Goal: Information Seeking & Learning: Learn about a topic

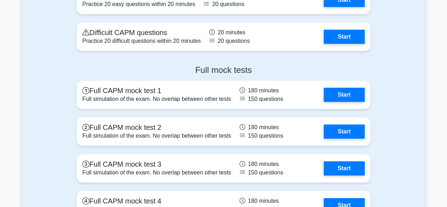
scroll to position [2393, 0]
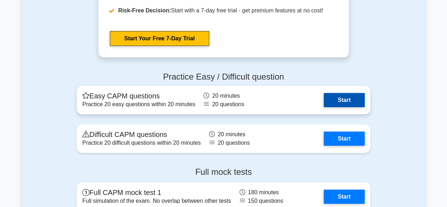
click at [344, 101] on link "Start" at bounding box center [343, 100] width 41 height 14
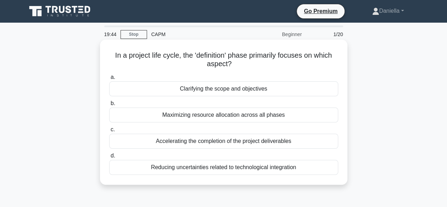
click at [300, 88] on div "Clarifying the scope and objectives" at bounding box center [223, 88] width 229 height 15
click at [109, 79] on input "a. Clarifying the scope and objectives" at bounding box center [109, 77] width 0 height 5
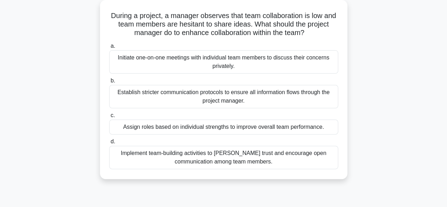
scroll to position [41, 0]
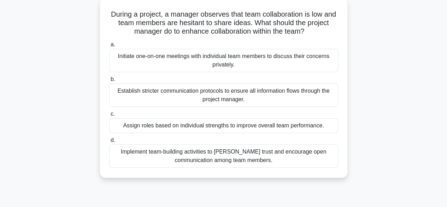
click at [311, 154] on div "Implement team-building activities to foster trust and encourage open communica…" at bounding box center [223, 155] width 229 height 23
click at [109, 142] on input "d. Implement team-building activities to foster trust and encourage open commun…" at bounding box center [109, 140] width 0 height 5
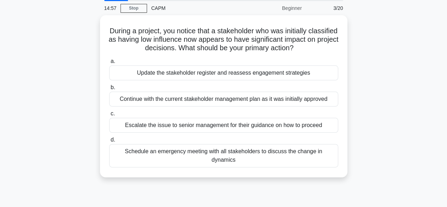
scroll to position [29, 0]
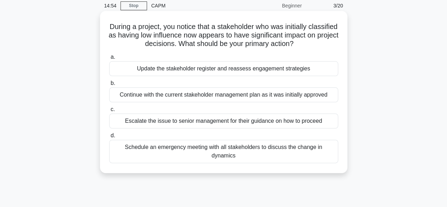
click at [297, 70] on div "Update the stakeholder register and reassess engagement strategies" at bounding box center [223, 68] width 229 height 15
click at [109, 59] on input "a. Update the stakeholder register and reassess engagement strategies" at bounding box center [109, 57] width 0 height 5
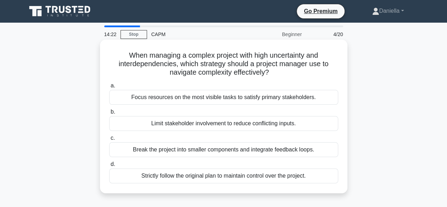
scroll to position [6, 0]
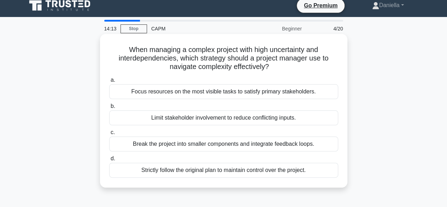
click at [312, 141] on div "Break the project into smaller components and integrate feedback loops." at bounding box center [223, 143] width 229 height 15
click at [109, 135] on input "c. Break the project into smaller components and integrate feedback loops." at bounding box center [109, 132] width 0 height 5
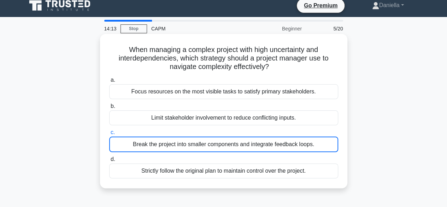
scroll to position [0, 0]
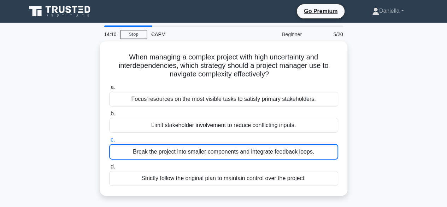
click at [361, 111] on div "When managing a complex project with high uncertainty and interdependencies, wh…" at bounding box center [223, 122] width 403 height 162
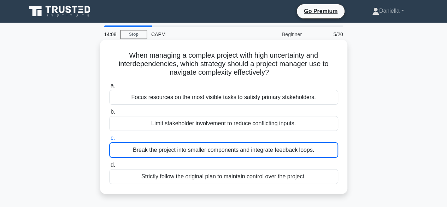
click at [308, 151] on div "Break the project into smaller components and integrate feedback loops." at bounding box center [223, 150] width 229 height 16
click at [109, 140] on input "c. Break the project into smaller components and integrate feedback loops." at bounding box center [109, 138] width 0 height 5
click at [308, 151] on div "Break the project into smaller components and integrate feedback loops." at bounding box center [223, 150] width 229 height 16
click at [109, 140] on input "c. Break the project into smaller components and integrate feedback loops." at bounding box center [109, 138] width 0 height 5
click at [326, 152] on div "Break the project into smaller components and integrate feedback loops." at bounding box center [223, 150] width 229 height 16
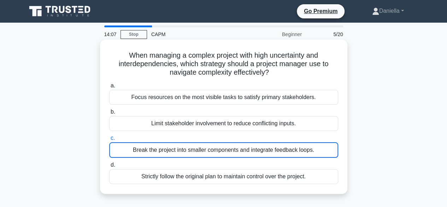
click at [109, 140] on input "c. Break the project into smaller components and integrate feedback loops." at bounding box center [109, 138] width 0 height 5
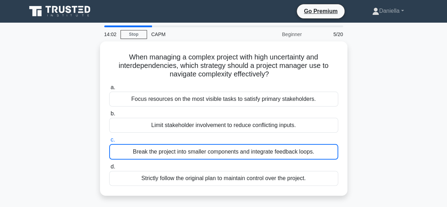
click at [398, 119] on div "When managing a complex project with high uncertainty and interdependencies, wh…" at bounding box center [223, 122] width 403 height 162
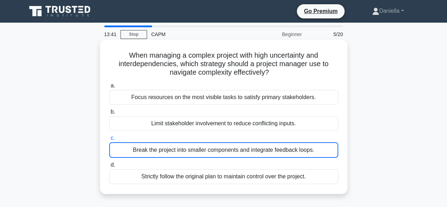
click at [295, 149] on div "Break the project into smaller components and integrate feedback loops." at bounding box center [223, 150] width 229 height 16
click at [109, 140] on input "c. Break the project into smaller components and integrate feedback loops." at bounding box center [109, 138] width 0 height 5
click at [316, 146] on div "Break the project into smaller components and integrate feedback loops." at bounding box center [223, 150] width 229 height 16
click at [109, 140] on input "c. Break the project into smaller components and integrate feedback loops." at bounding box center [109, 138] width 0 height 5
click at [316, 146] on div "Break the project into smaller components and integrate feedback loops." at bounding box center [223, 150] width 229 height 16
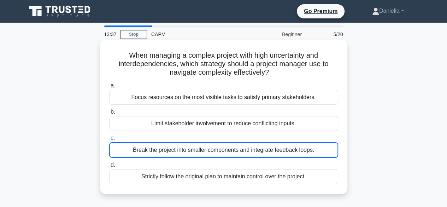
click at [109, 140] on input "c. Break the project into smaller components and integrate feedback loops." at bounding box center [109, 138] width 0 height 5
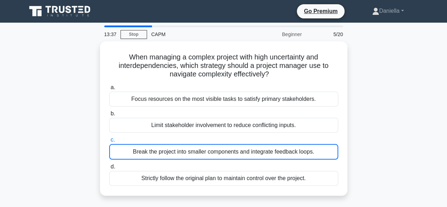
click at [364, 126] on div "When managing a complex project with high uncertainty and interdependencies, wh…" at bounding box center [223, 122] width 403 height 162
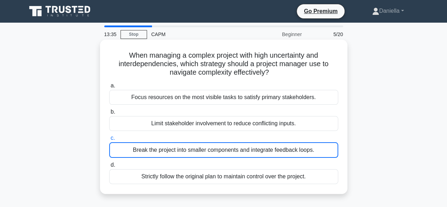
click at [300, 145] on div "Break the project into smaller components and integrate feedback loops." at bounding box center [223, 150] width 229 height 16
click at [109, 140] on input "c. Break the project into smaller components and integrate feedback loops." at bounding box center [109, 138] width 0 height 5
click at [300, 145] on div "Break the project into smaller components and integrate feedback loops." at bounding box center [223, 150] width 229 height 16
click at [109, 140] on input "c. Break the project into smaller components and integrate feedback loops." at bounding box center [109, 138] width 0 height 5
click at [300, 145] on div "Break the project into smaller components and integrate feedback loops." at bounding box center [223, 150] width 229 height 16
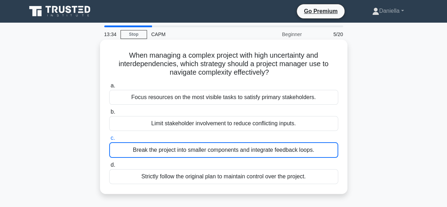
click at [109, 140] on input "c. Break the project into smaller components and integrate feedback loops." at bounding box center [109, 138] width 0 height 5
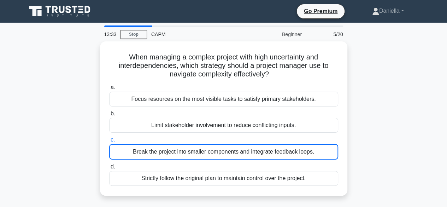
click at [367, 141] on div "When managing a complex project with high uncertainty and interdependencies, wh…" at bounding box center [223, 122] width 403 height 162
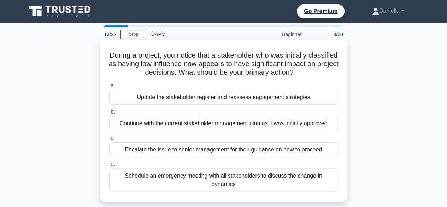
click at [267, 100] on div "Update the stakeholder register and reassess engagement strategies" at bounding box center [223, 97] width 229 height 15
click at [109, 88] on input "a. Update the stakeholder register and reassess engagement strategies" at bounding box center [109, 85] width 0 height 5
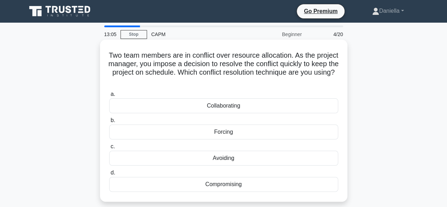
click at [268, 131] on div "Forcing" at bounding box center [223, 131] width 229 height 15
click at [109, 123] on input "b. Forcing" at bounding box center [109, 120] width 0 height 5
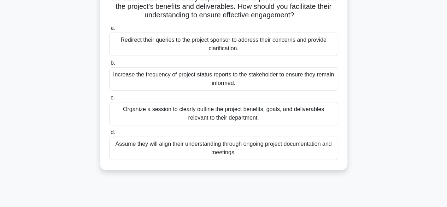
scroll to position [66, 0]
click at [310, 109] on div "Organize a session to clearly outline the project benefits, goals, and delivera…" at bounding box center [223, 112] width 229 height 23
click at [109, 99] on input "c. Organize a session to clearly outline the project benefits, goals, and deliv…" at bounding box center [109, 97] width 0 height 5
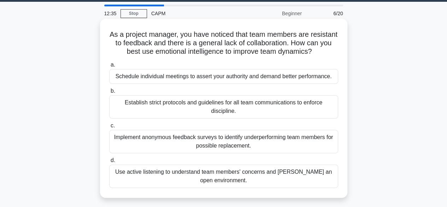
scroll to position [23, 0]
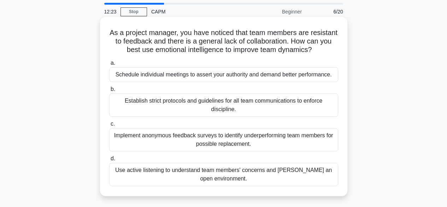
click at [296, 170] on div "Use active listening to understand team members' concerns and foster an open en…" at bounding box center [223, 173] width 229 height 23
click at [109, 161] on input "d. Use active listening to understand team members' concerns and foster an open…" at bounding box center [109, 158] width 0 height 5
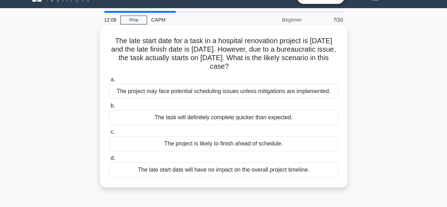
scroll to position [21, 0]
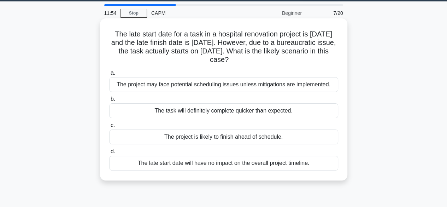
click at [291, 82] on div "The project may face potential scheduling issues unless mitigations are impleme…" at bounding box center [223, 84] width 229 height 15
click at [109, 75] on input "a. The project may face potential scheduling issues unless mitigations are impl…" at bounding box center [109, 73] width 0 height 5
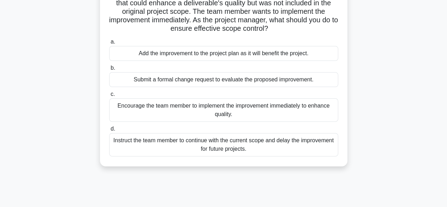
scroll to position [61, 0]
click at [304, 82] on div "Submit a formal change request to evaluate the proposed improvement." at bounding box center [223, 79] width 229 height 15
click at [109, 70] on input "b. Submit a formal change request to evaluate the proposed improvement." at bounding box center [109, 67] width 0 height 5
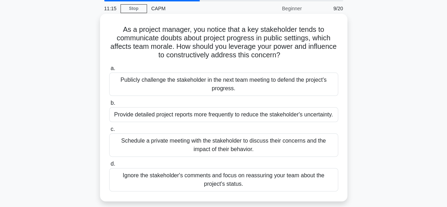
scroll to position [32, 0]
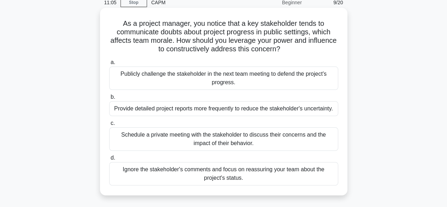
click at [302, 135] on div "Schedule a private meeting with the stakeholder to discuss their concerns and t…" at bounding box center [223, 138] width 229 height 23
click at [109, 125] on input "c. Schedule a private meeting with the stakeholder to discuss their concerns an…" at bounding box center [109, 123] width 0 height 5
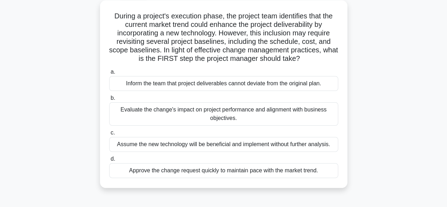
scroll to position [41, 0]
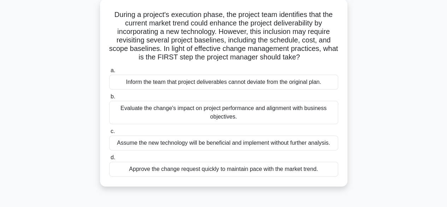
click at [299, 112] on div "Evaluate the change's impact on project performance and alignment with business…" at bounding box center [223, 112] width 229 height 23
click at [109, 99] on input "b. Evaluate the change's impact on project performance and alignment with busin…" at bounding box center [109, 96] width 0 height 5
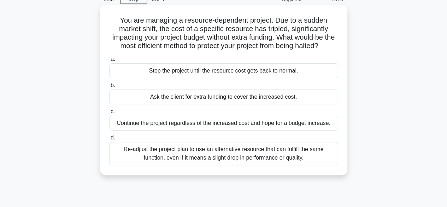
scroll to position [35, 0]
click at [306, 165] on div "Re-adjust the project plan to use an alternative resource that can fulfill the …" at bounding box center [223, 152] width 229 height 23
click at [109, 139] on input "d. Re-adjust the project plan to use an alternative resource that can fulfill t…" at bounding box center [109, 137] width 0 height 5
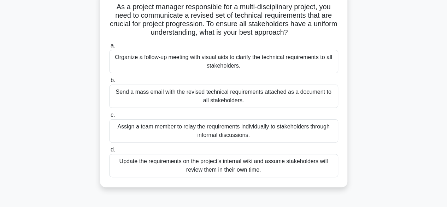
scroll to position [49, 0]
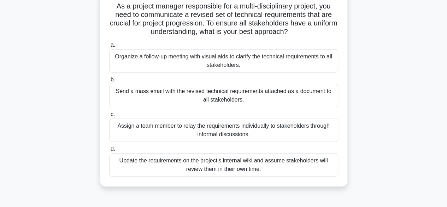
click at [316, 65] on div "Organize a follow-up meeting with visual aids to clarify the technical requirem…" at bounding box center [223, 60] width 229 height 23
click at [109, 47] on input "a. Organize a follow-up meeting with visual aids to clarify the technical requi…" at bounding box center [109, 45] width 0 height 5
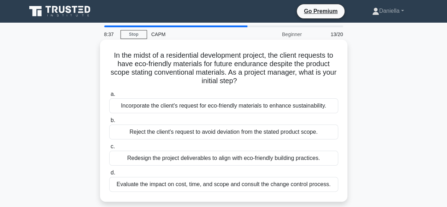
scroll to position [16, 0]
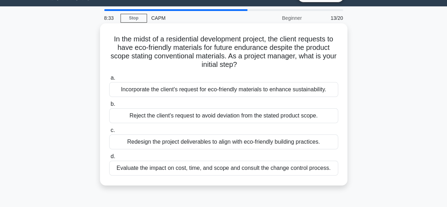
click at [294, 168] on div "Evaluate the impact on cost, time, and scope and consult the change control pro…" at bounding box center [223, 167] width 229 height 15
click at [109, 159] on input "d. Evaluate the impact on cost, time, and scope and consult the change control …" at bounding box center [109, 156] width 0 height 5
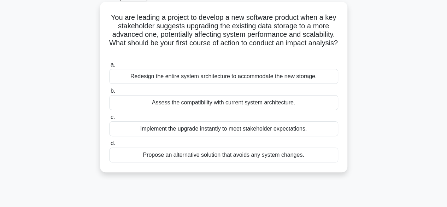
scroll to position [38, 0]
click at [322, 103] on div "Assess the compatibility with current system architecture." at bounding box center [223, 102] width 229 height 15
click at [109, 93] on input "b. Assess the compatibility with current system architecture." at bounding box center [109, 90] width 0 height 5
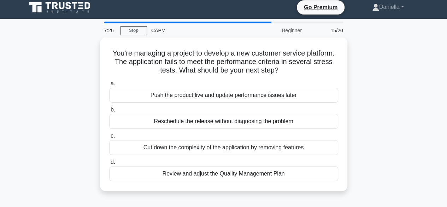
scroll to position [0, 0]
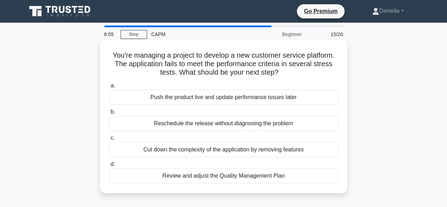
click at [297, 177] on div "Review and adjust the Quality Management Plan" at bounding box center [223, 175] width 229 height 15
click at [109, 166] on input "d. Review and adjust the Quality Management Plan" at bounding box center [109, 164] width 0 height 5
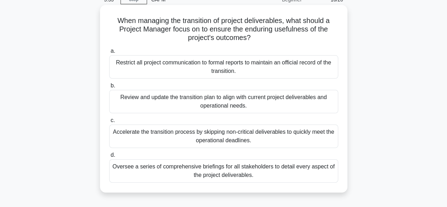
scroll to position [35, 0]
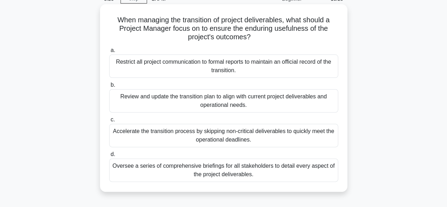
click at [299, 104] on div "Review and update the transition plan to align with current project deliverable…" at bounding box center [223, 100] width 229 height 23
click at [109, 87] on input "b. Review and update the transition plan to align with current project delivera…" at bounding box center [109, 85] width 0 height 5
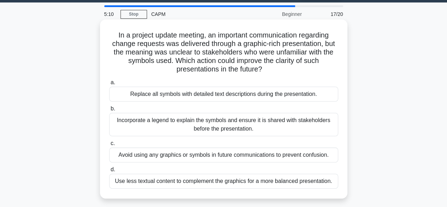
scroll to position [21, 0]
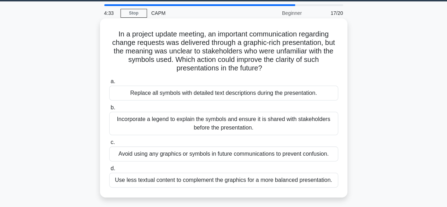
click at [297, 157] on div "Avoid using any graphics or symbols in future communications to prevent confusi…" at bounding box center [223, 153] width 229 height 15
click at [109, 144] on input "c. Avoid using any graphics or symbols in future communications to prevent conf…" at bounding box center [109, 142] width 0 height 5
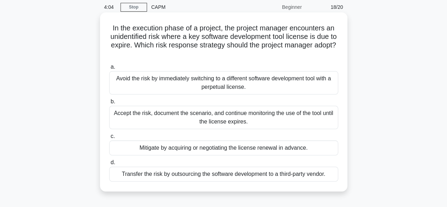
scroll to position [24, 0]
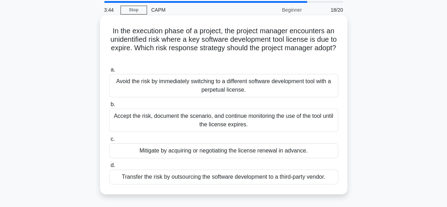
click at [297, 86] on div "Avoid the risk by immediately switching to a different software development too…" at bounding box center [223, 85] width 229 height 23
click at [109, 72] on input "a. Avoid the risk by immediately switching to a different software development …" at bounding box center [109, 69] width 0 height 5
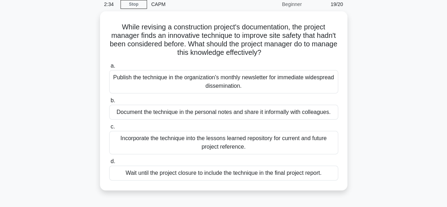
scroll to position [32, 0]
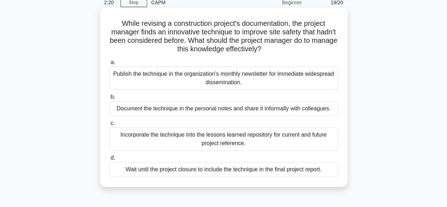
click at [300, 135] on div "Incorporate the technique into the lessons learned repository for current and f…" at bounding box center [223, 138] width 229 height 23
click at [109, 125] on input "c. Incorporate the technique into the lessons learned repository for current an…" at bounding box center [109, 123] width 0 height 5
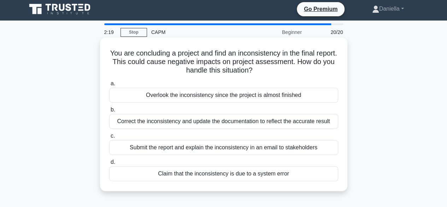
scroll to position [0, 0]
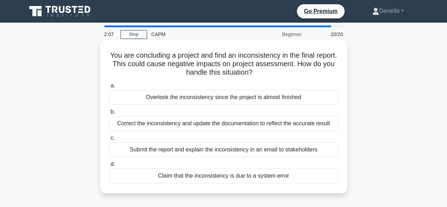
click at [311, 121] on div "Correct the inconsistency and update the documentation to reflect the accurate …" at bounding box center [223, 123] width 229 height 15
click at [109, 114] on input "b. Correct the inconsistency and update the documentation to reflect the accura…" at bounding box center [109, 111] width 0 height 5
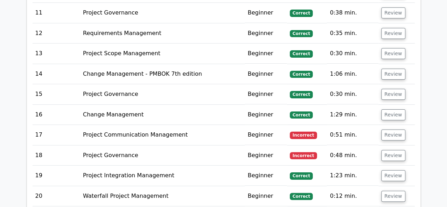
scroll to position [1349, 0]
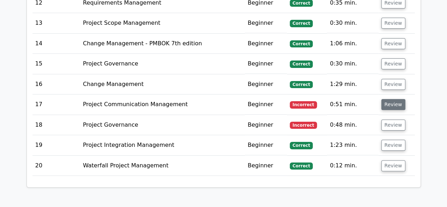
click at [393, 99] on button "Review" at bounding box center [393, 104] width 24 height 11
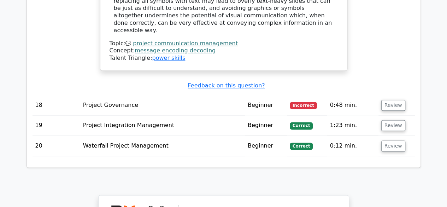
scroll to position [1727, 0]
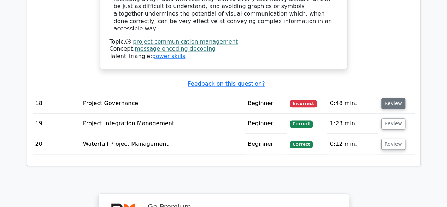
click at [395, 98] on button "Review" at bounding box center [393, 103] width 24 height 11
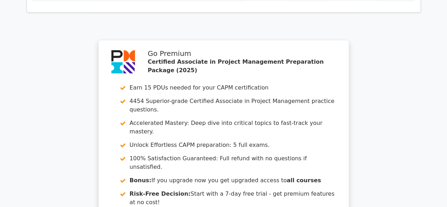
scroll to position [2300, 0]
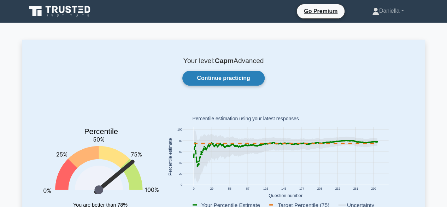
click at [244, 73] on link "Continue practicing" at bounding box center [223, 78] width 82 height 15
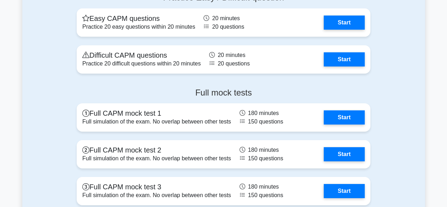
scroll to position [2472, 0]
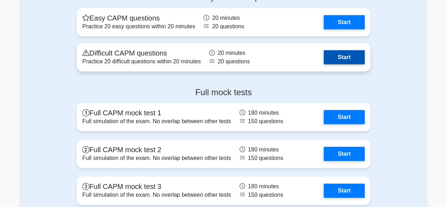
click at [339, 52] on link "Start" at bounding box center [343, 57] width 41 height 14
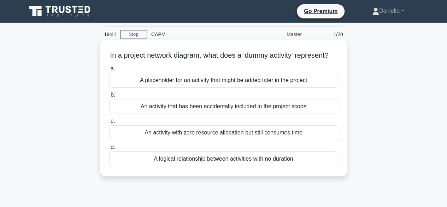
click at [131, 165] on div "A logical relationship between activities with no duration" at bounding box center [223, 158] width 229 height 15
click at [109, 149] on input "d. A logical relationship between activities with no duration" at bounding box center [109, 147] width 0 height 5
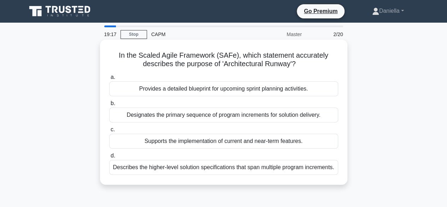
click at [124, 167] on div "Describes the higher-level solution specifications that span multiple program i…" at bounding box center [223, 167] width 229 height 15
click at [109, 158] on input "d. Describes the higher-level solution specifications that span multiple progra…" at bounding box center [109, 155] width 0 height 5
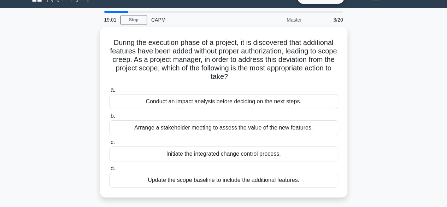
scroll to position [19, 0]
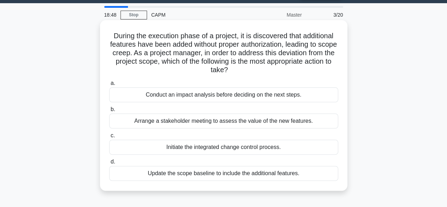
click at [197, 92] on div "Conduct an impact analysis before deciding on the next steps." at bounding box center [223, 94] width 229 height 15
click at [109, 85] on input "a. Conduct an impact analysis before deciding on the next steps." at bounding box center [109, 83] width 0 height 5
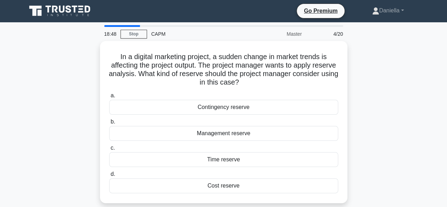
scroll to position [0, 0]
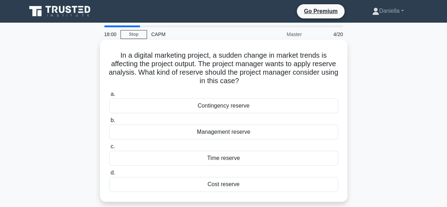
click at [148, 135] on div "Management reserve" at bounding box center [223, 131] width 229 height 15
click at [109, 123] on input "b. Management reserve" at bounding box center [109, 120] width 0 height 5
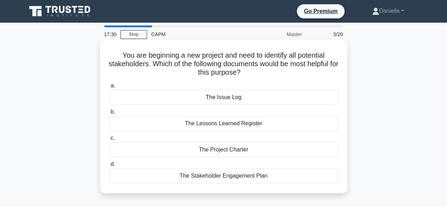
click at [152, 149] on div "The Project Charter" at bounding box center [223, 149] width 229 height 15
click at [109, 140] on input "c. The Project Charter" at bounding box center [109, 138] width 0 height 5
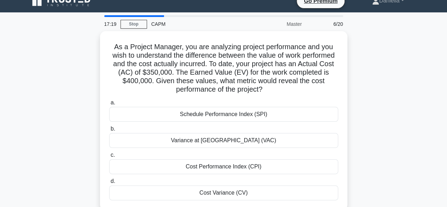
scroll to position [38, 0]
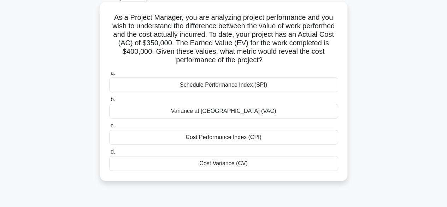
click at [172, 132] on div "Cost Performance Index (CPI)" at bounding box center [223, 137] width 229 height 15
click at [109, 128] on input "c. Cost Performance Index (CPI)" at bounding box center [109, 125] width 0 height 5
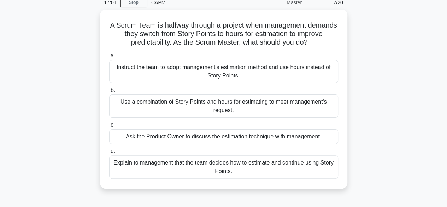
scroll to position [33, 0]
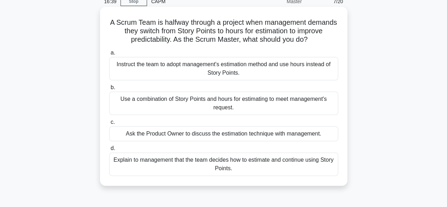
click at [190, 164] on div "Explain to management that the team decides how to estimate and continue using …" at bounding box center [223, 163] width 229 height 23
click at [109, 150] on input "d. Explain to management that the team decides how to estimate and continue usi…" at bounding box center [109, 148] width 0 height 5
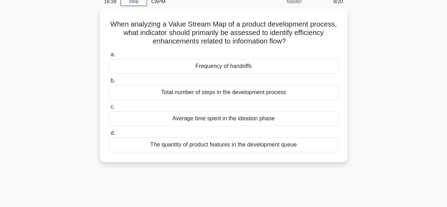
scroll to position [0, 0]
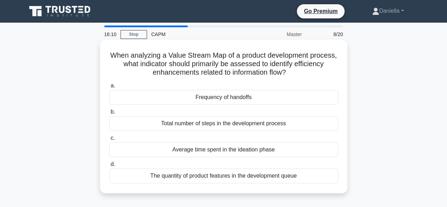
click at [317, 126] on div "Total number of steps in the development process" at bounding box center [223, 123] width 229 height 15
click at [109, 114] on input "b. Total number of steps in the development process" at bounding box center [109, 111] width 0 height 5
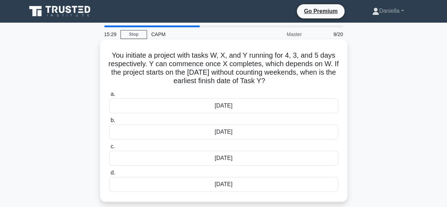
click at [291, 185] on div "16th June" at bounding box center [223, 184] width 229 height 15
click at [109, 175] on input "d. 16th June" at bounding box center [109, 172] width 0 height 5
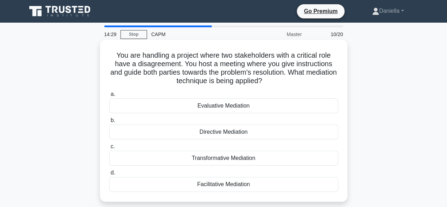
click at [308, 132] on div "Directive Mediation" at bounding box center [223, 131] width 229 height 15
click at [109, 123] on input "b. Directive Mediation" at bounding box center [109, 120] width 0 height 5
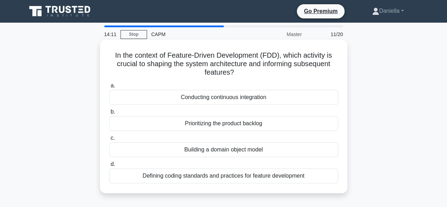
click at [291, 177] on div "Defining coding standards and practices for feature development" at bounding box center [223, 175] width 229 height 15
click at [109, 166] on input "d. Defining coding standards and practices for feature development" at bounding box center [109, 164] width 0 height 5
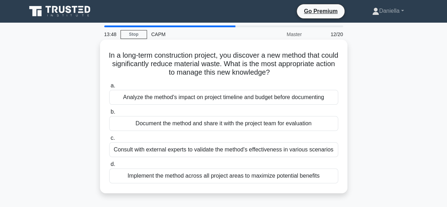
click at [306, 124] on div "Document the method and share it with the project team for evaluation" at bounding box center [223, 123] width 229 height 15
click at [109, 114] on input "b. Document the method and share it with the project team for evaluation" at bounding box center [109, 111] width 0 height 5
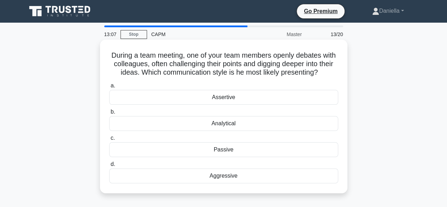
click at [289, 180] on div "Aggressive" at bounding box center [223, 175] width 229 height 15
click at [109, 166] on input "d. Aggressive" at bounding box center [109, 164] width 0 height 5
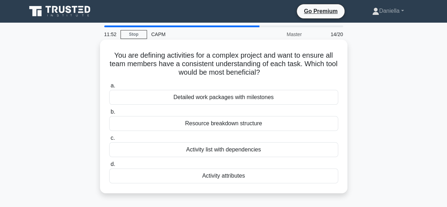
click at [267, 176] on div "Activity attributes" at bounding box center [223, 175] width 229 height 15
click at [109, 166] on input "d. Activity attributes" at bounding box center [109, 164] width 0 height 5
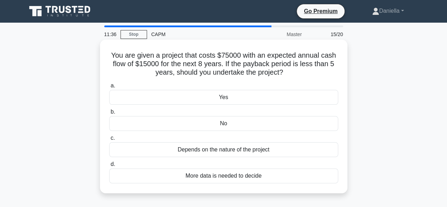
click at [314, 92] on div "Yes" at bounding box center [223, 97] width 229 height 15
click at [109, 88] on input "a. Yes" at bounding box center [109, 85] width 0 height 5
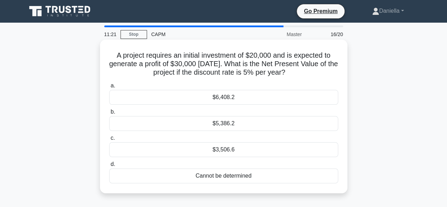
click at [294, 125] on div "$5,386.2" at bounding box center [223, 123] width 229 height 15
click at [109, 114] on input "b. $5,386.2" at bounding box center [109, 111] width 0 height 5
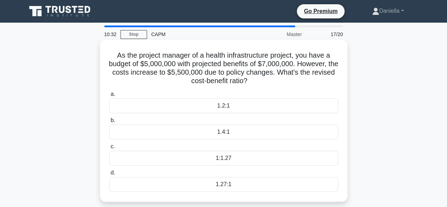
click at [294, 136] on div "1.4:1" at bounding box center [223, 131] width 229 height 15
click at [109, 123] on input "b. 1.4:1" at bounding box center [109, 120] width 0 height 5
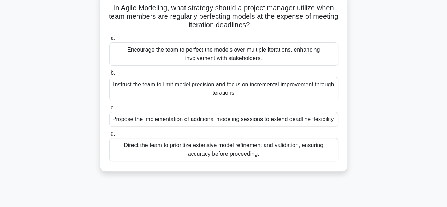
scroll to position [48, 0]
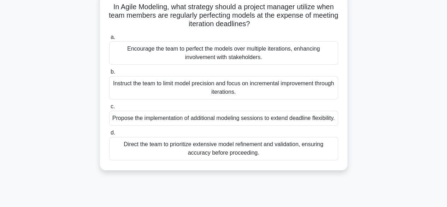
click at [290, 87] on div "Instruct the team to limit model precision and focus on incremental improvement…" at bounding box center [223, 87] width 229 height 23
click at [109, 74] on input "b. Instruct the team to limit model precision and focus on incremental improvem…" at bounding box center [109, 72] width 0 height 5
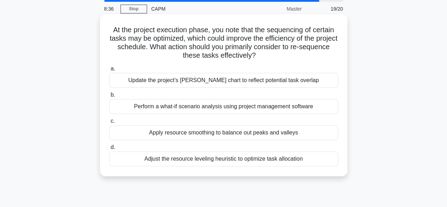
scroll to position [28, 0]
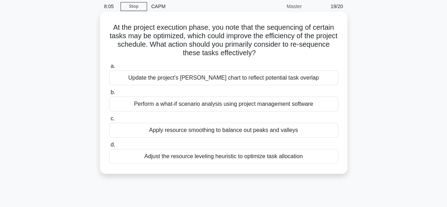
click at [299, 102] on div "Perform a what-if scenario analysis using project management software" at bounding box center [223, 103] width 229 height 15
click at [109, 95] on input "b. Perform a what-if scenario analysis using project management software" at bounding box center [109, 92] width 0 height 5
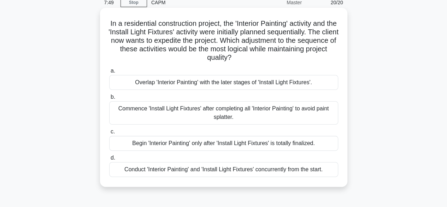
scroll to position [32, 0]
click at [303, 79] on div "Overlap 'Interior Painting' with the later stages of 'Install Light Fixtures'." at bounding box center [223, 81] width 229 height 15
click at [109, 72] on input "a. Overlap 'Interior Painting' with the later stages of 'Install Light Fixtures…" at bounding box center [109, 70] width 0 height 5
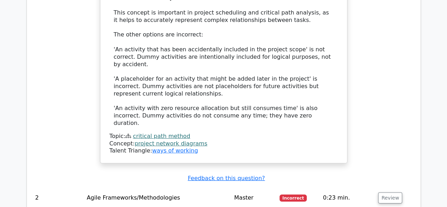
scroll to position [981, 0]
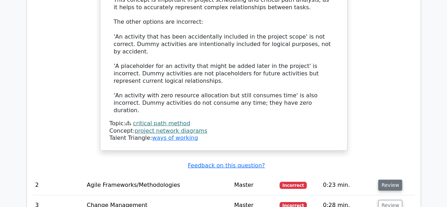
click at [388, 179] on button "Review" at bounding box center [390, 184] width 24 height 11
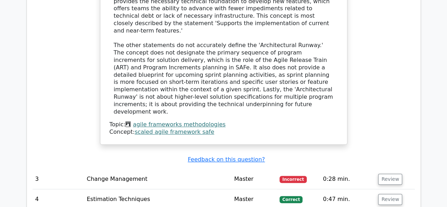
scroll to position [1362, 0]
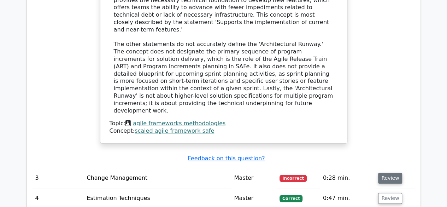
click at [391, 172] on button "Review" at bounding box center [390, 177] width 24 height 11
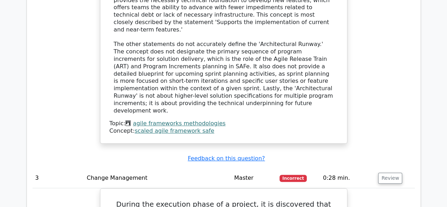
scroll to position [1352, 0]
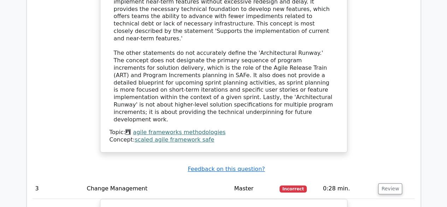
click at [180, 136] on link "scaled agile framework safe" at bounding box center [174, 139] width 79 height 7
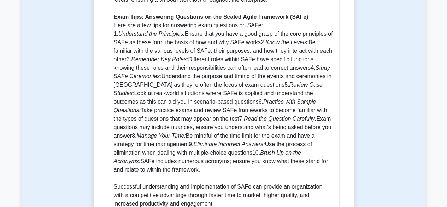
scroll to position [719, 0]
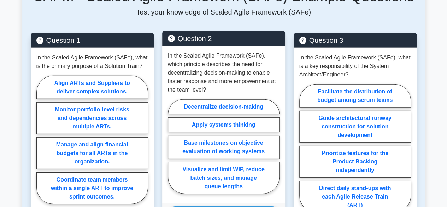
scroll to position [1055, 0]
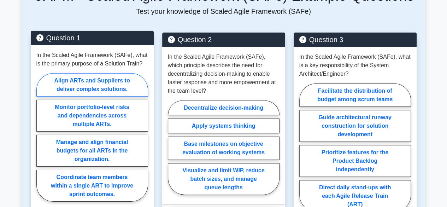
click at [127, 73] on label "Align ARTs and Suppliers to deliver complex solutions." at bounding box center [92, 84] width 112 height 23
click at [41, 137] on input "Align ARTs and Suppliers to deliver complex solutions." at bounding box center [38, 139] width 5 height 5
radio input "true"
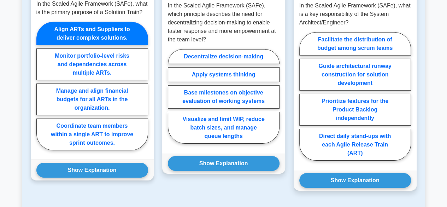
scroll to position [1107, 0]
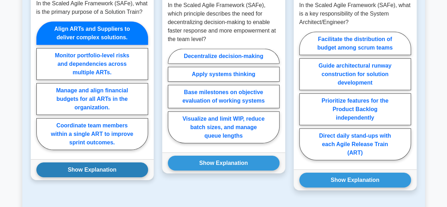
click at [122, 162] on button "Show Explanation" at bounding box center [92, 169] width 112 height 15
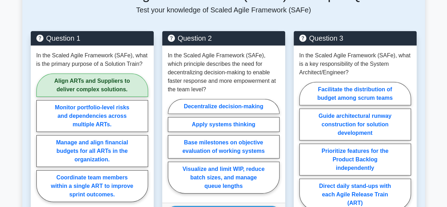
scroll to position [1057, 0]
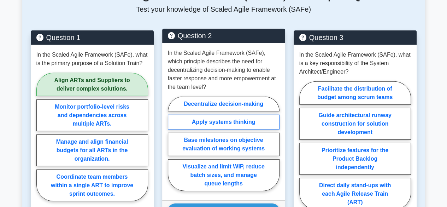
click at [195, 114] on label "Apply systems thinking" at bounding box center [224, 121] width 112 height 15
click at [172, 143] on input "Apply systems thinking" at bounding box center [170, 145] width 5 height 5
radio input "true"
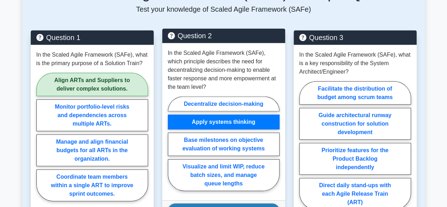
click at [223, 203] on button "Show Explanation" at bounding box center [224, 210] width 112 height 15
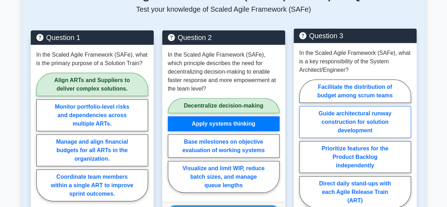
click at [359, 108] on label "Guide architectural runway construction for solution development" at bounding box center [355, 122] width 112 height 32
click at [304, 143] on input "Guide architectural runway construction for solution development" at bounding box center [301, 145] width 5 height 5
radio input "true"
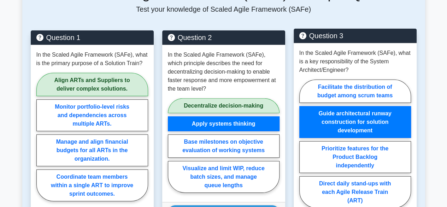
scroll to position [1131, 0]
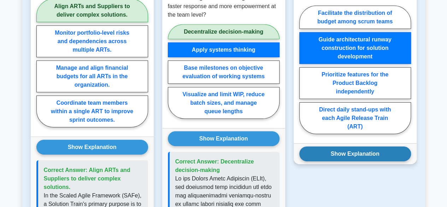
click at [351, 146] on button "Show Explanation" at bounding box center [355, 153] width 112 height 15
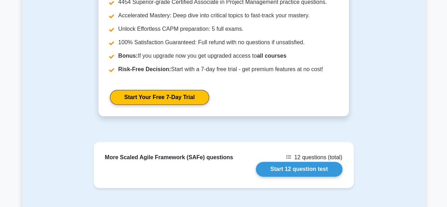
scroll to position [1716, 0]
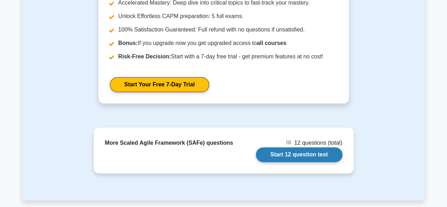
click at [320, 147] on link "Start 12 question test" at bounding box center [299, 154] width 87 height 15
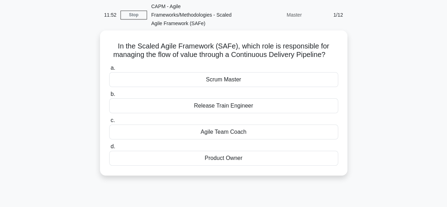
scroll to position [29, 0]
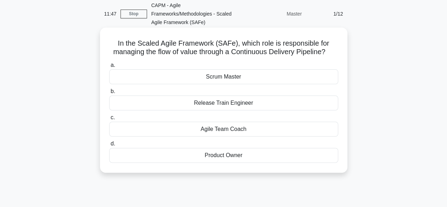
click at [309, 103] on div "Release Train Engineer" at bounding box center [223, 102] width 229 height 15
click at [109, 94] on input "b. Release Train Engineer" at bounding box center [109, 91] width 0 height 5
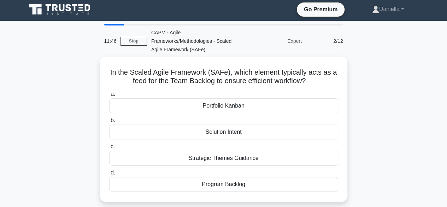
scroll to position [0, 0]
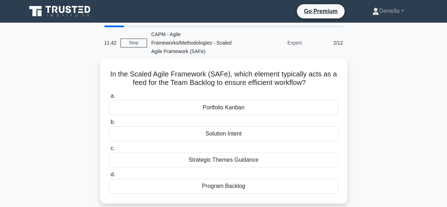
click at [309, 103] on div "Portfolio Kanban" at bounding box center [223, 107] width 229 height 15
click at [109, 98] on input "a. Portfolio Kanban" at bounding box center [109, 96] width 0 height 5
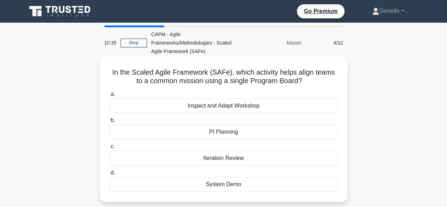
click at [220, 188] on div "System Demo" at bounding box center [223, 184] width 229 height 15
click at [109, 175] on input "d. System Demo" at bounding box center [109, 172] width 0 height 5
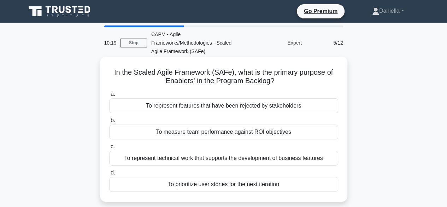
click at [251, 110] on div "To represent features that have been rejected by stakeholders" at bounding box center [223, 105] width 229 height 15
click at [109, 96] on input "a. To represent features that have been rejected by stakeholders" at bounding box center [109, 94] width 0 height 5
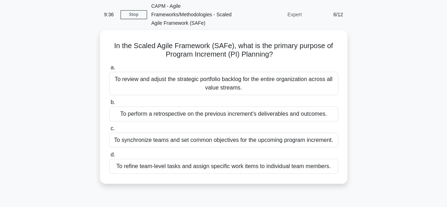
scroll to position [30, 0]
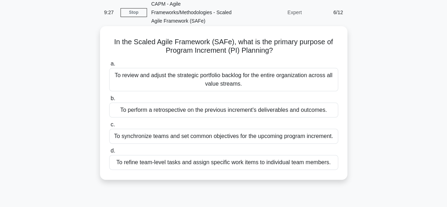
click at [299, 131] on div "To synchronize teams and set common objectives for the upcoming program increme…" at bounding box center [223, 136] width 229 height 15
click at [109, 127] on input "c. To synchronize teams and set common objectives for the upcoming program incr…" at bounding box center [109, 124] width 0 height 5
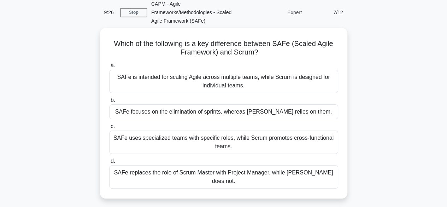
scroll to position [0, 0]
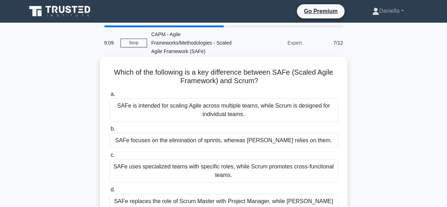
click at [310, 114] on div "SAFe is intended for scaling Agile across multiple teams, while Scrum is design…" at bounding box center [223, 109] width 229 height 23
click at [109, 96] on input "a. SAFe is intended for scaling Agile across multiple teams, while Scrum is des…" at bounding box center [109, 94] width 0 height 5
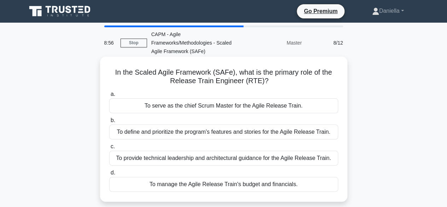
click at [313, 160] on div "To provide technical leadership and architectural guidance for the Agile Releas…" at bounding box center [223, 157] width 229 height 15
click at [109, 149] on input "c. To provide technical leadership and architectural guidance for the Agile Rel…" at bounding box center [109, 146] width 0 height 5
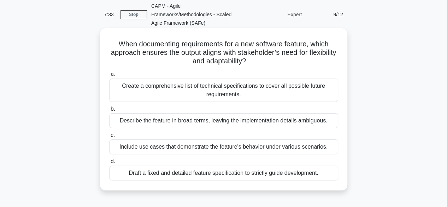
scroll to position [29, 0]
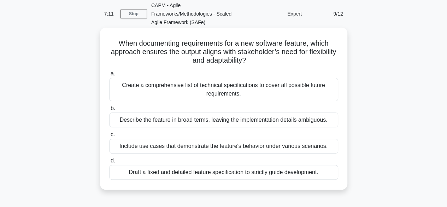
click at [317, 121] on div "Describe the feature in broad terms, leaving the implementation details ambiguo…" at bounding box center [223, 119] width 229 height 15
click at [109, 111] on input "b. Describe the feature in broad terms, leaving the implementation details ambi…" at bounding box center [109, 108] width 0 height 5
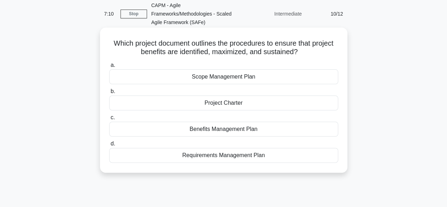
scroll to position [0, 0]
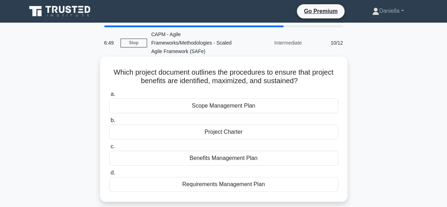
click at [317, 156] on div "Benefits Management Plan" at bounding box center [223, 157] width 229 height 15
click at [109, 149] on input "c. Benefits Management Plan" at bounding box center [109, 146] width 0 height 5
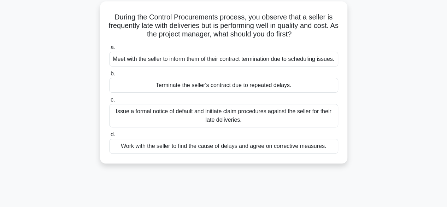
scroll to position [57, 0]
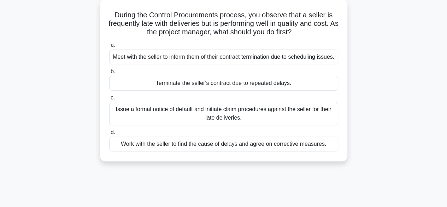
click at [308, 149] on div "Work with the seller to find the cause of delays and agree on corrective measur…" at bounding box center [223, 143] width 229 height 15
click at [109, 135] on input "d. Work with the seller to find the cause of delays and agree on corrective mea…" at bounding box center [109, 132] width 0 height 5
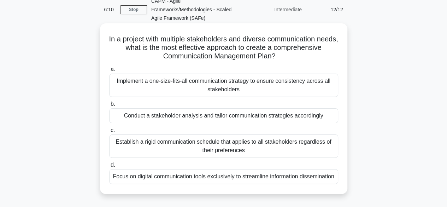
scroll to position [36, 0]
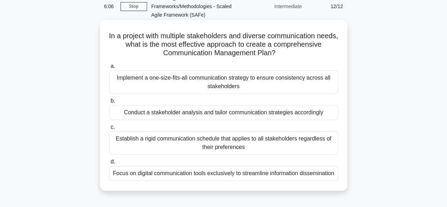
click at [309, 113] on div "Conduct a stakeholder analysis and tailor communication strategies accordingly" at bounding box center [223, 112] width 229 height 15
click at [109, 103] on input "b. Conduct a stakeholder analysis and tailor communication strategies according…" at bounding box center [109, 101] width 0 height 5
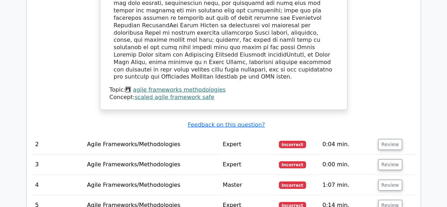
scroll to position [805, 0]
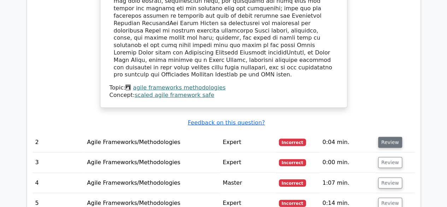
click at [379, 137] on button "Review" at bounding box center [390, 142] width 24 height 11
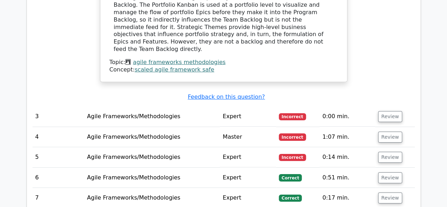
scroll to position [1186, 0]
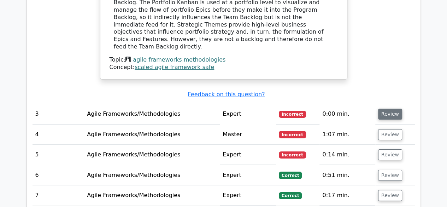
click at [385, 108] on button "Review" at bounding box center [390, 113] width 24 height 11
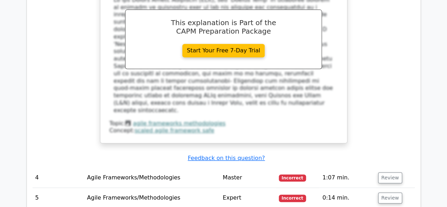
scroll to position [1496, 0]
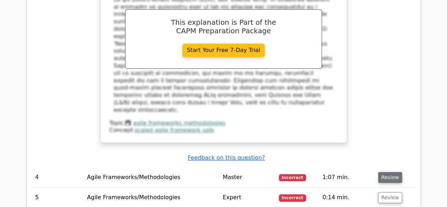
click at [390, 172] on button "Review" at bounding box center [390, 177] width 24 height 11
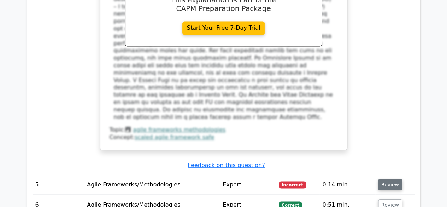
scroll to position [1864, 0]
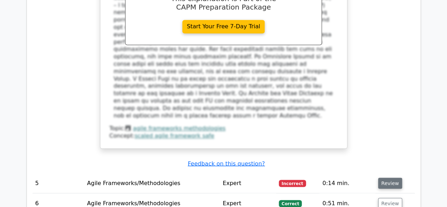
click at [389, 177] on button "Review" at bounding box center [390, 182] width 24 height 11
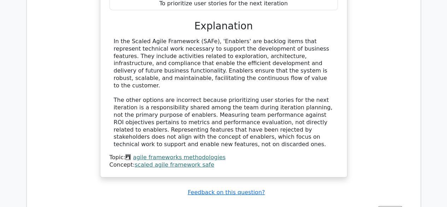
scroll to position [2181, 0]
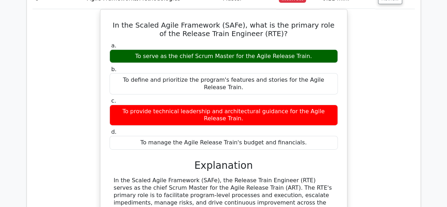
scroll to position [2436, 0]
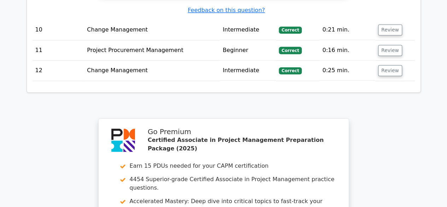
scroll to position [3081, 0]
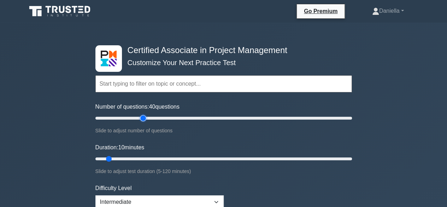
type input "40"
click at [143, 115] on input "Number of questions: 40 questions" at bounding box center [223, 118] width 256 height 8
type input "25"
click at [143, 157] on input "Duration: 25 minutes" at bounding box center [223, 158] width 256 height 8
type input "50"
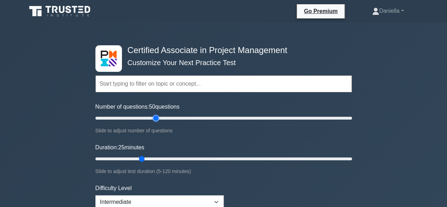
click at [153, 118] on input "Number of questions: 50 questions" at bounding box center [223, 118] width 256 height 8
click at [153, 156] on input "Duration: 30 minutes" at bounding box center [223, 158] width 256 height 8
click at [160, 158] on input "Duration: 35 minutes" at bounding box center [223, 158] width 256 height 8
click at [169, 159] on input "Duration: 40 minutes" at bounding box center [223, 158] width 256 height 8
type input "45"
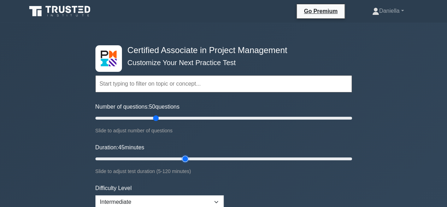
click at [181, 159] on input "Duration: 45 minutes" at bounding box center [223, 158] width 256 height 8
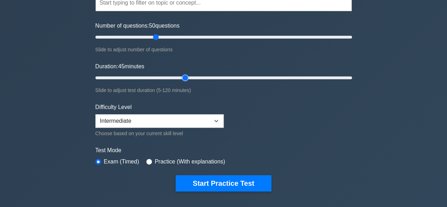
scroll to position [81, 0]
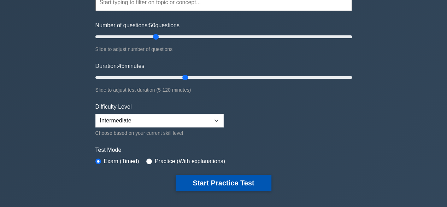
click at [200, 179] on button "Start Practice Test" at bounding box center [223, 182] width 95 height 16
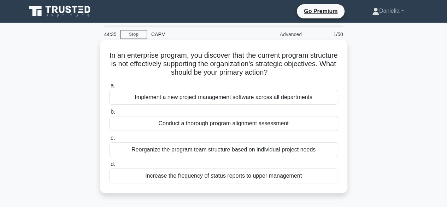
click at [131, 125] on div "Conduct a thorough program alignment assessment" at bounding box center [223, 123] width 229 height 15
click at [109, 114] on input "b. Conduct a thorough program alignment assessment" at bounding box center [109, 111] width 0 height 5
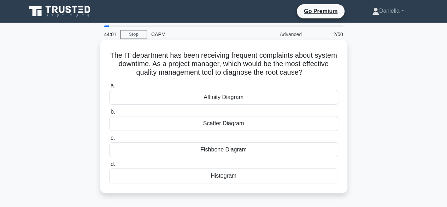
click at [205, 147] on div "Fishbone Diagram" at bounding box center [223, 149] width 229 height 15
click at [109, 140] on input "c. Fishbone Diagram" at bounding box center [109, 138] width 0 height 5
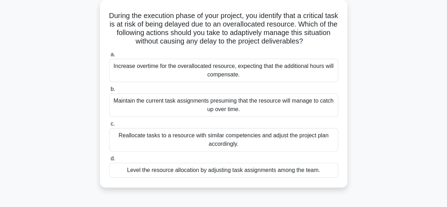
scroll to position [40, 0]
click at [206, 167] on div "Level the resource allocation by adjusting task assignments among the team." at bounding box center [223, 169] width 229 height 15
click at [109, 160] on input "d. Level the resource allocation by adjusting task assignments among the team." at bounding box center [109, 158] width 0 height 5
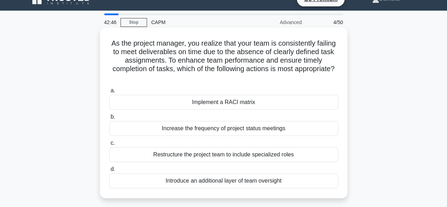
scroll to position [12, 0]
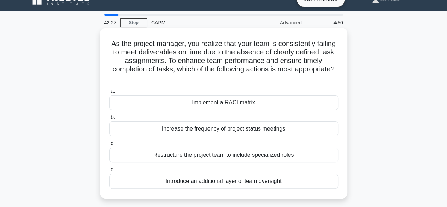
click at [275, 107] on div "Implement a RACI matrix" at bounding box center [223, 102] width 229 height 15
click at [109, 93] on input "a. Implement a RACI matrix" at bounding box center [109, 91] width 0 height 5
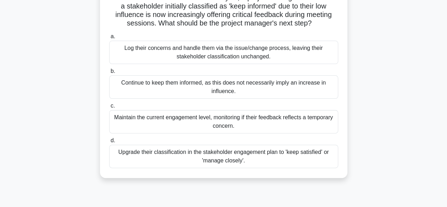
scroll to position [58, 0]
click at [317, 153] on div "Upgrade their classification in the stakeholder engagement plan to 'keep satisf…" at bounding box center [223, 155] width 229 height 23
click at [109, 142] on input "d. Upgrade their classification in the stakeholder engagement plan to 'keep sat…" at bounding box center [109, 140] width 0 height 5
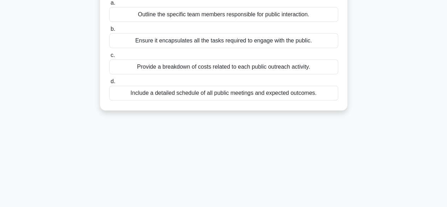
scroll to position [0, 0]
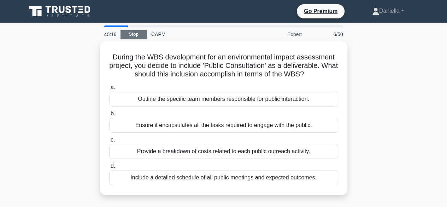
click at [136, 36] on link "Stop" at bounding box center [133, 34] width 26 height 9
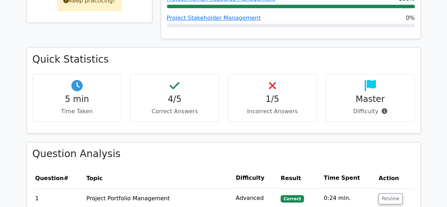
scroll to position [408, 0]
